Goal: Task Accomplishment & Management: Complete application form

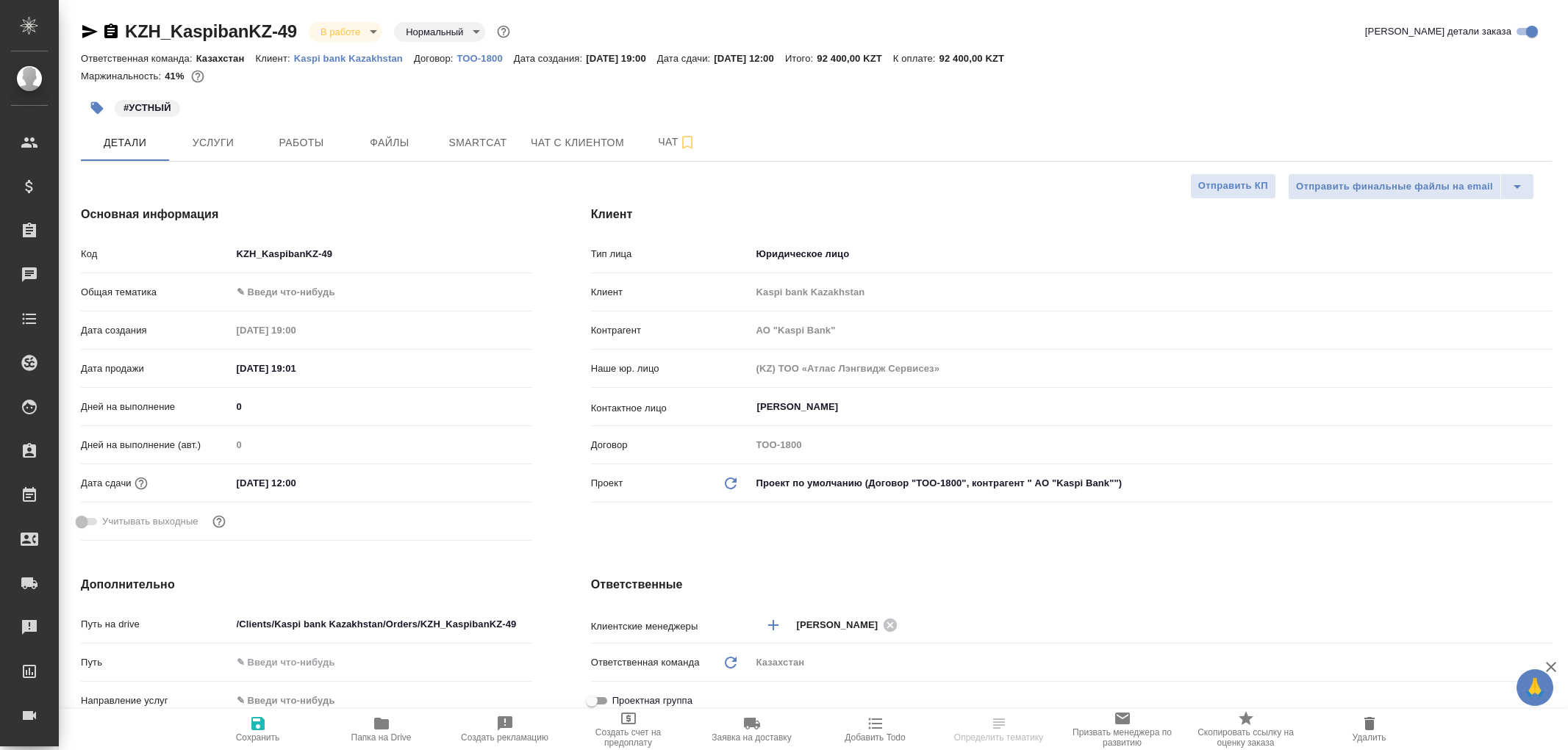
select select "RU"
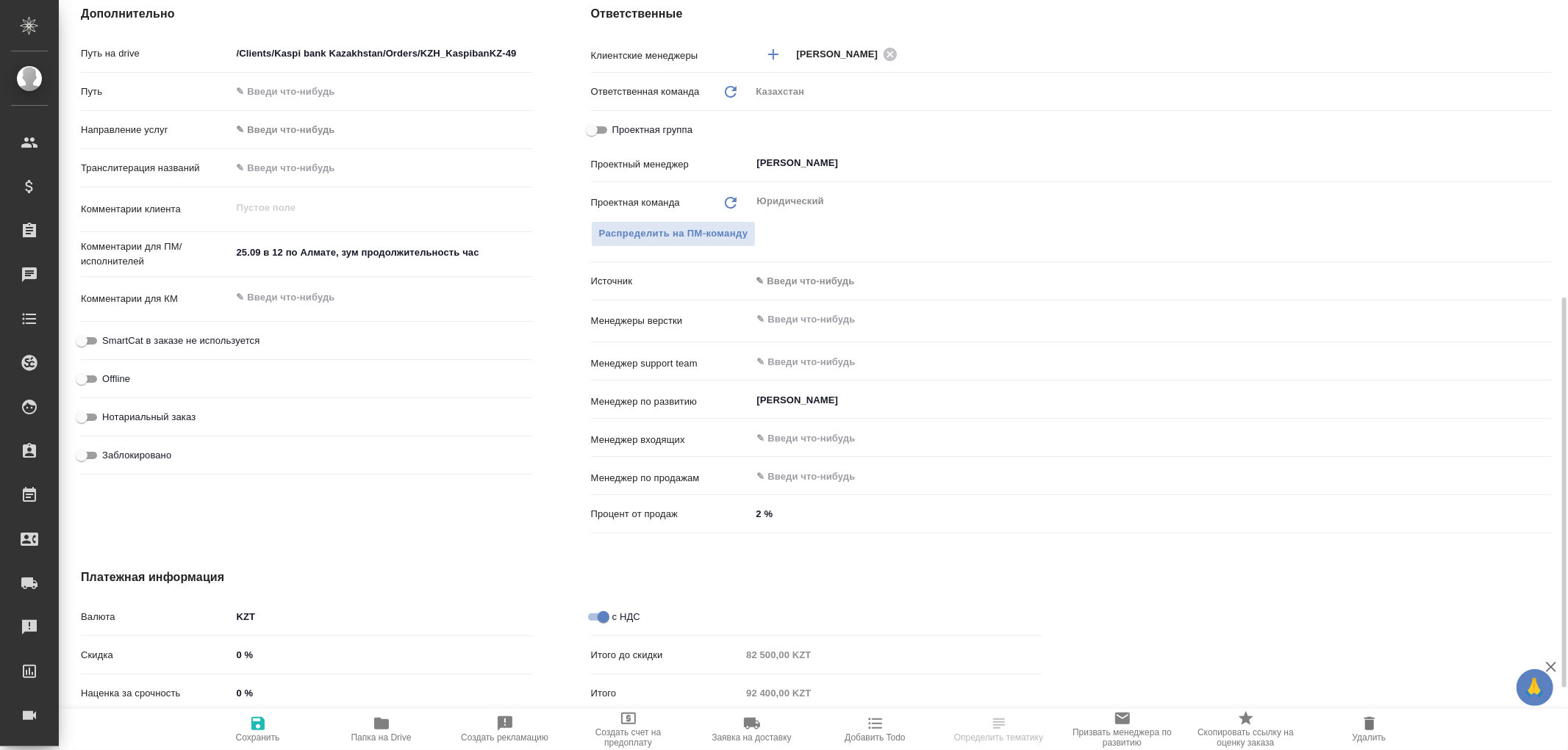
type input "АО "Kaspi Bank""
select select "RU"
type input "АО "Kaspi Bank""
type textarea "x"
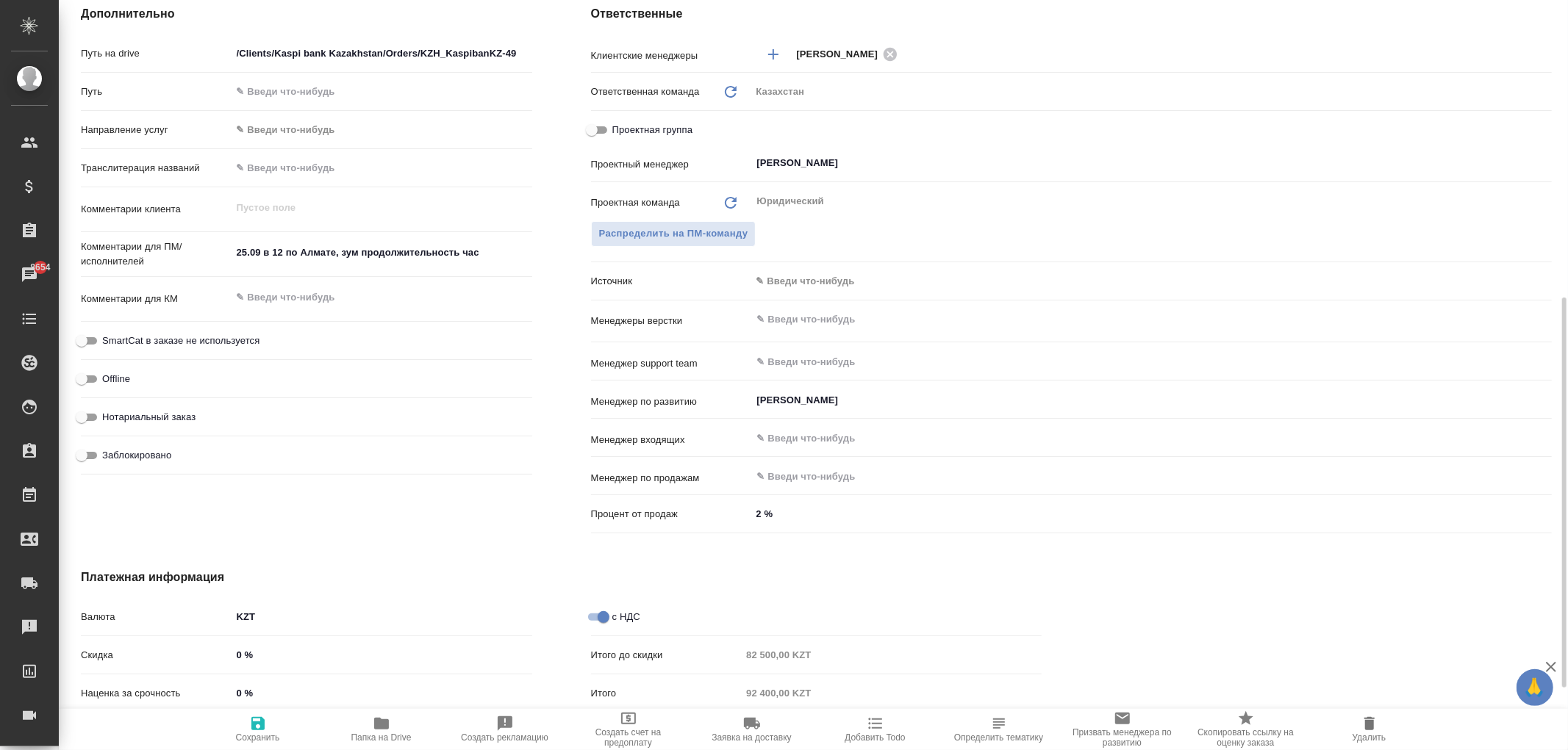
type textarea "x"
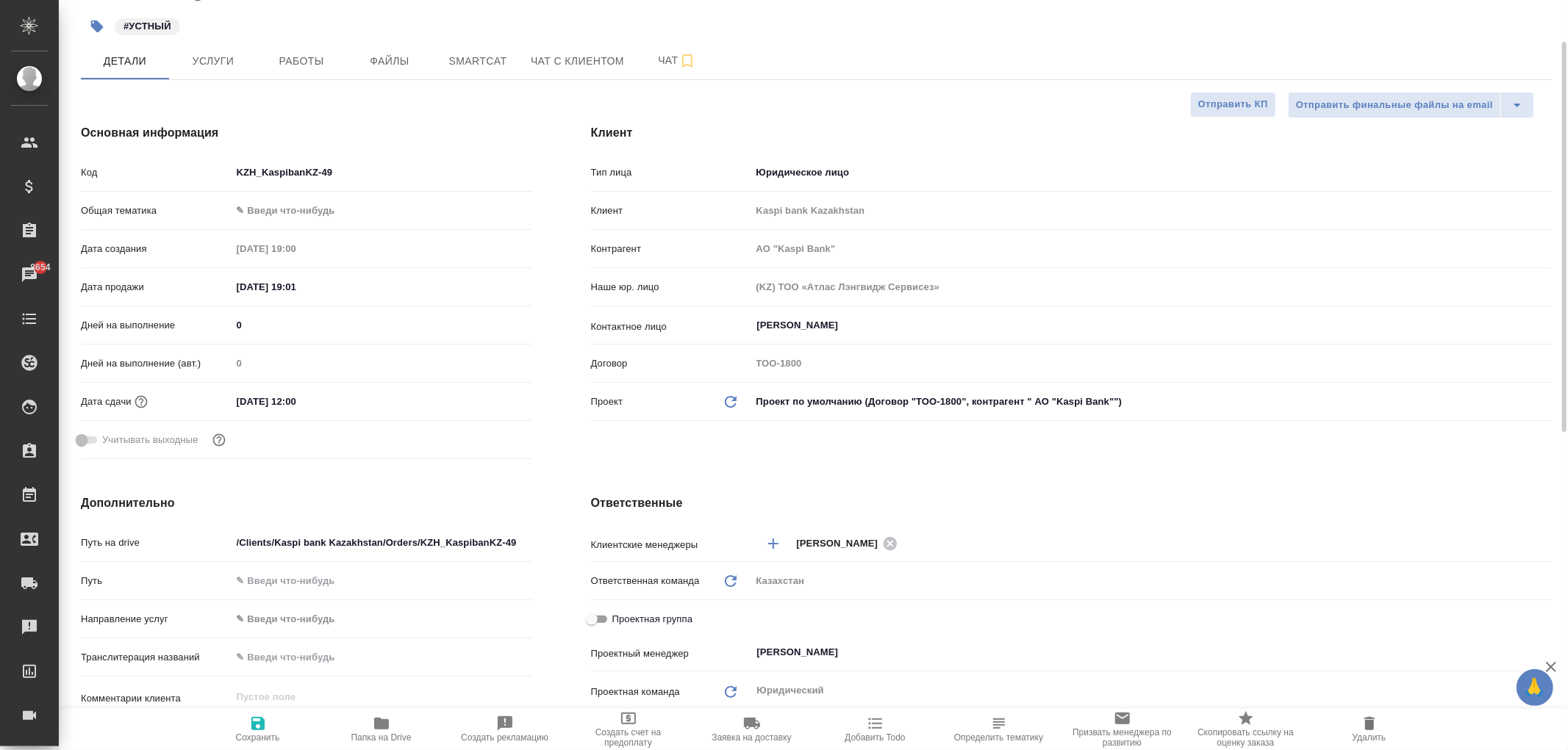
scroll to position [0, 0]
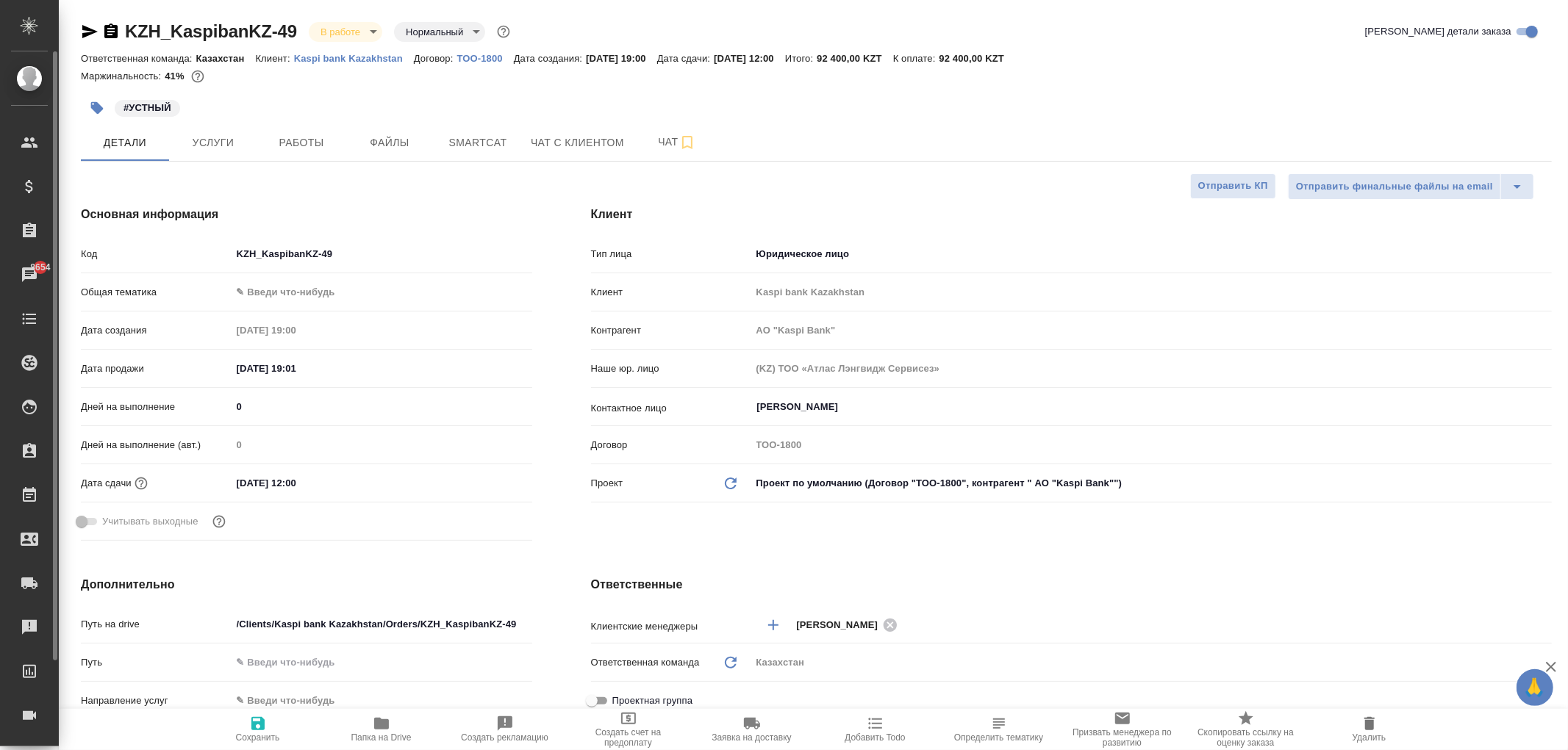
type input "АО "Kaspi Bank""
type textarea "x"
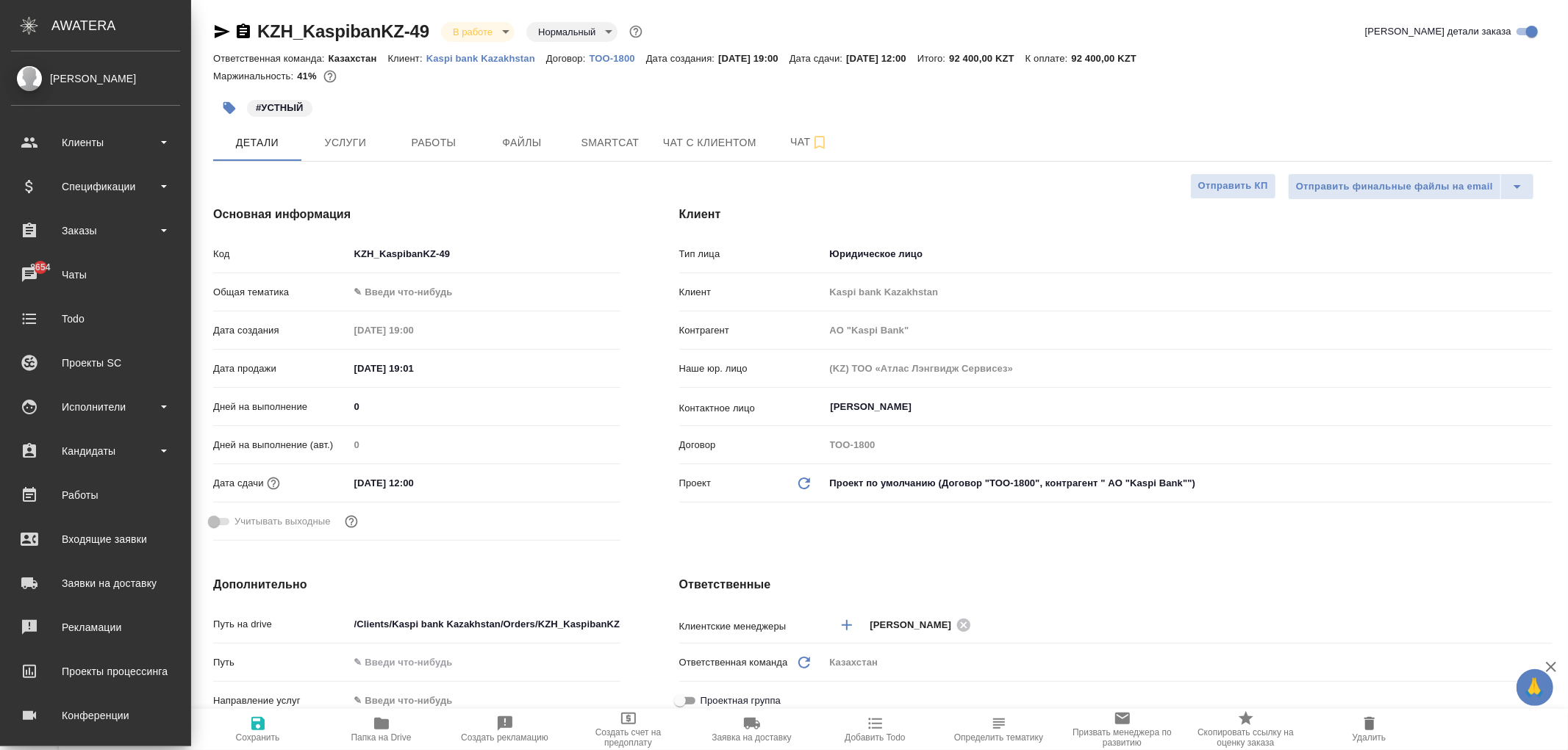
type input "АО "Kaspi Bank""
type textarea "x"
type input "АО "Kaspi Bank""
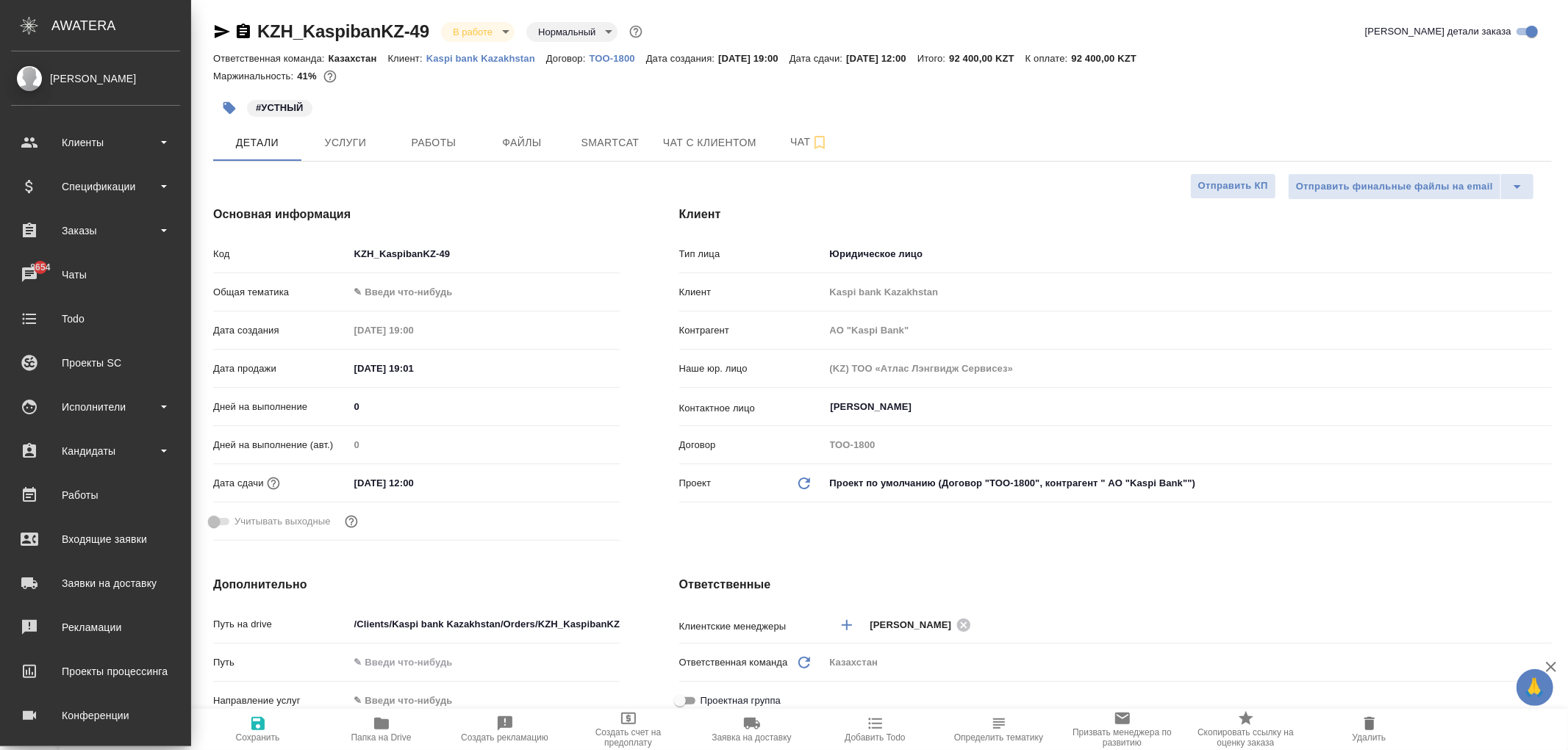
type textarea "x"
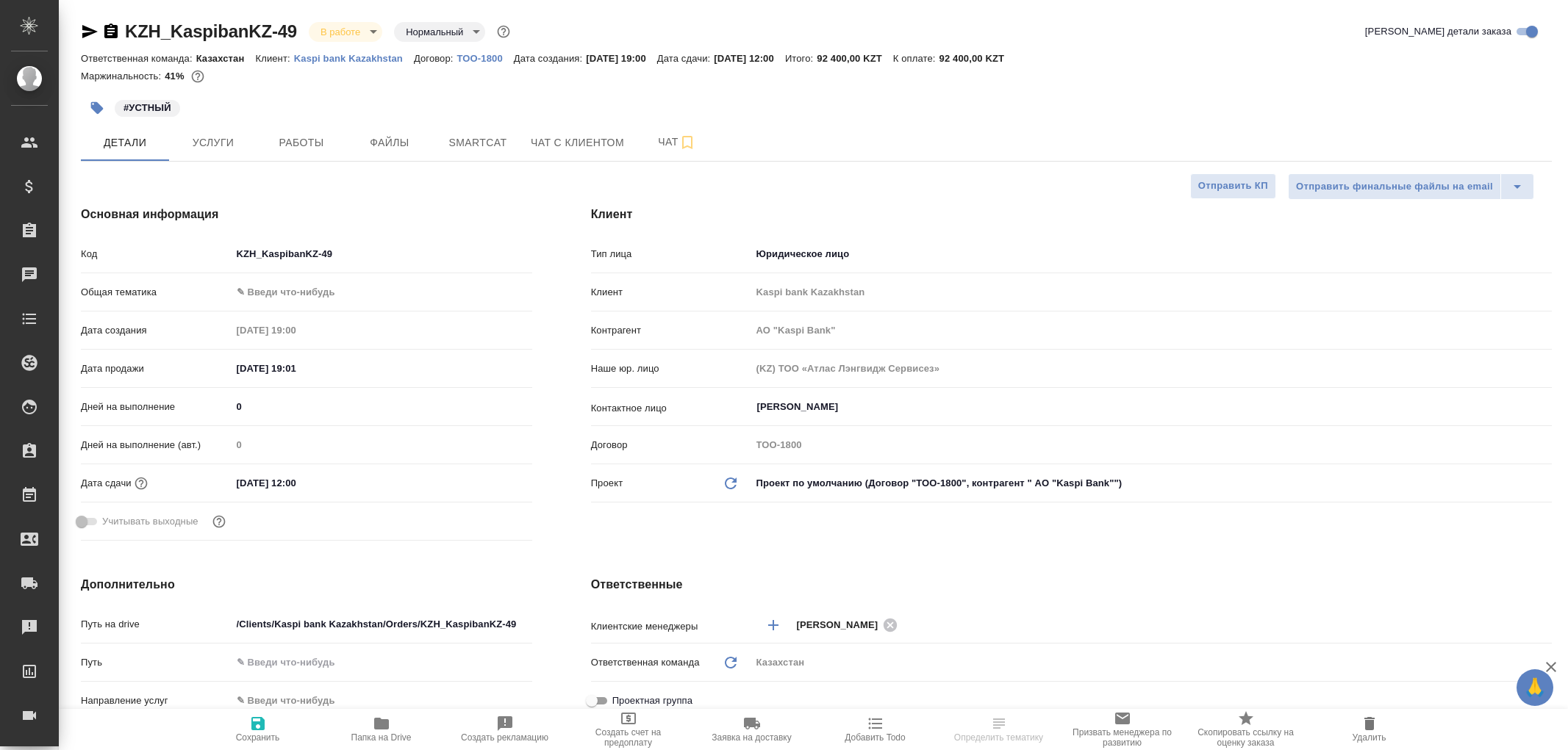
select select "RU"
type input "АО "Kaspi Bank""
select select "RU"
